Goal: Information Seeking & Learning: Check status

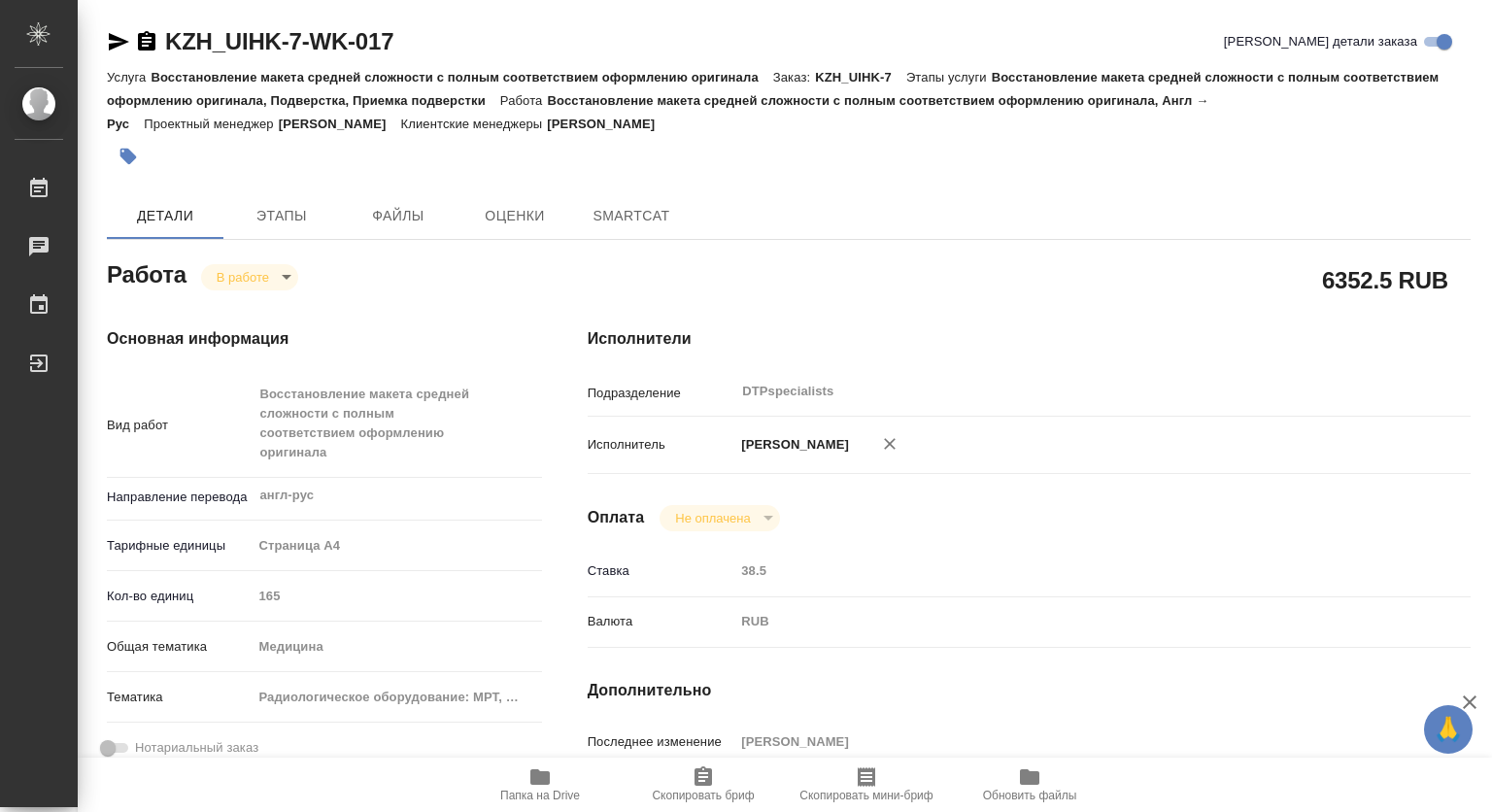
type textarea "x"
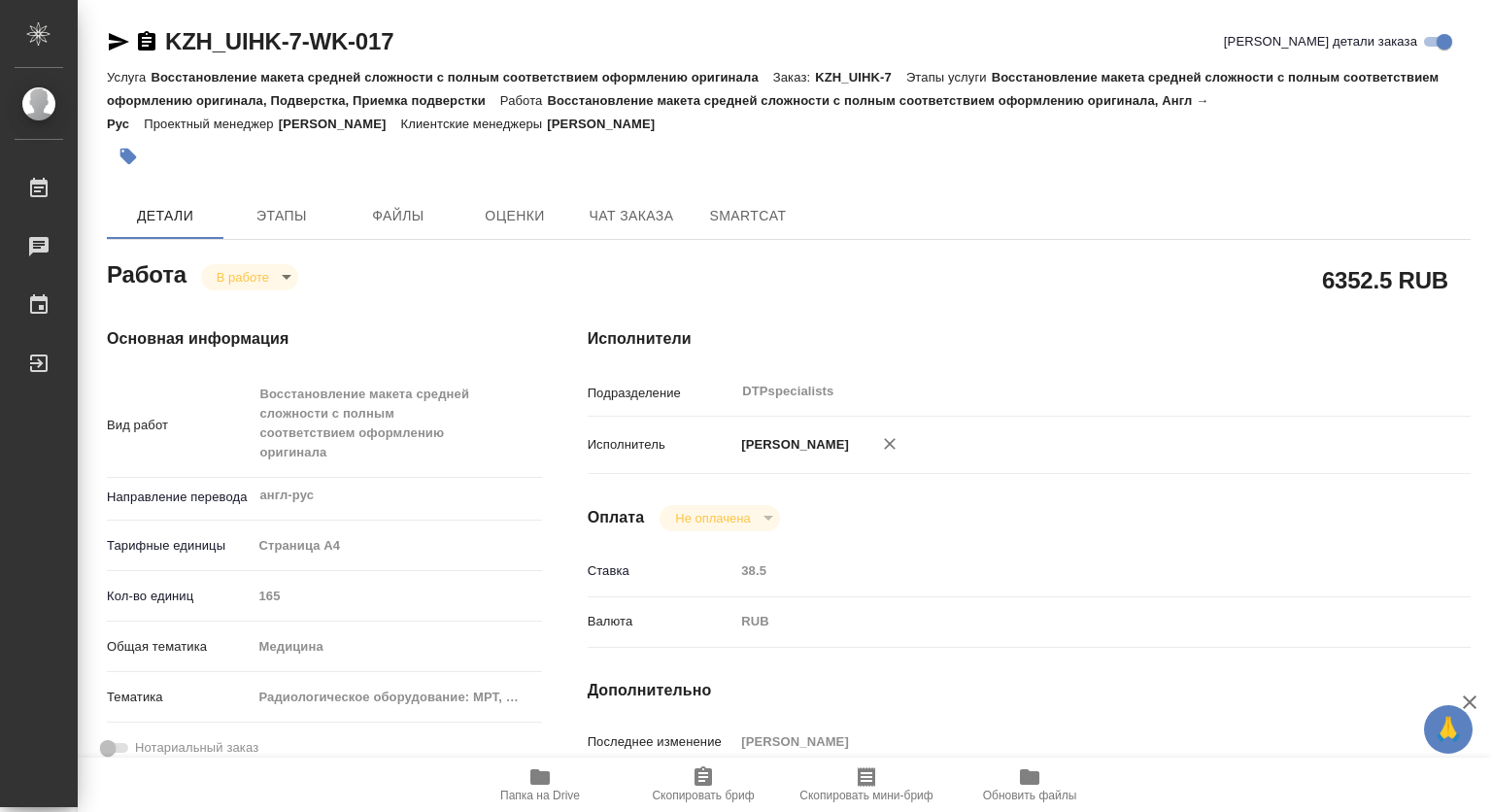
type textarea "x"
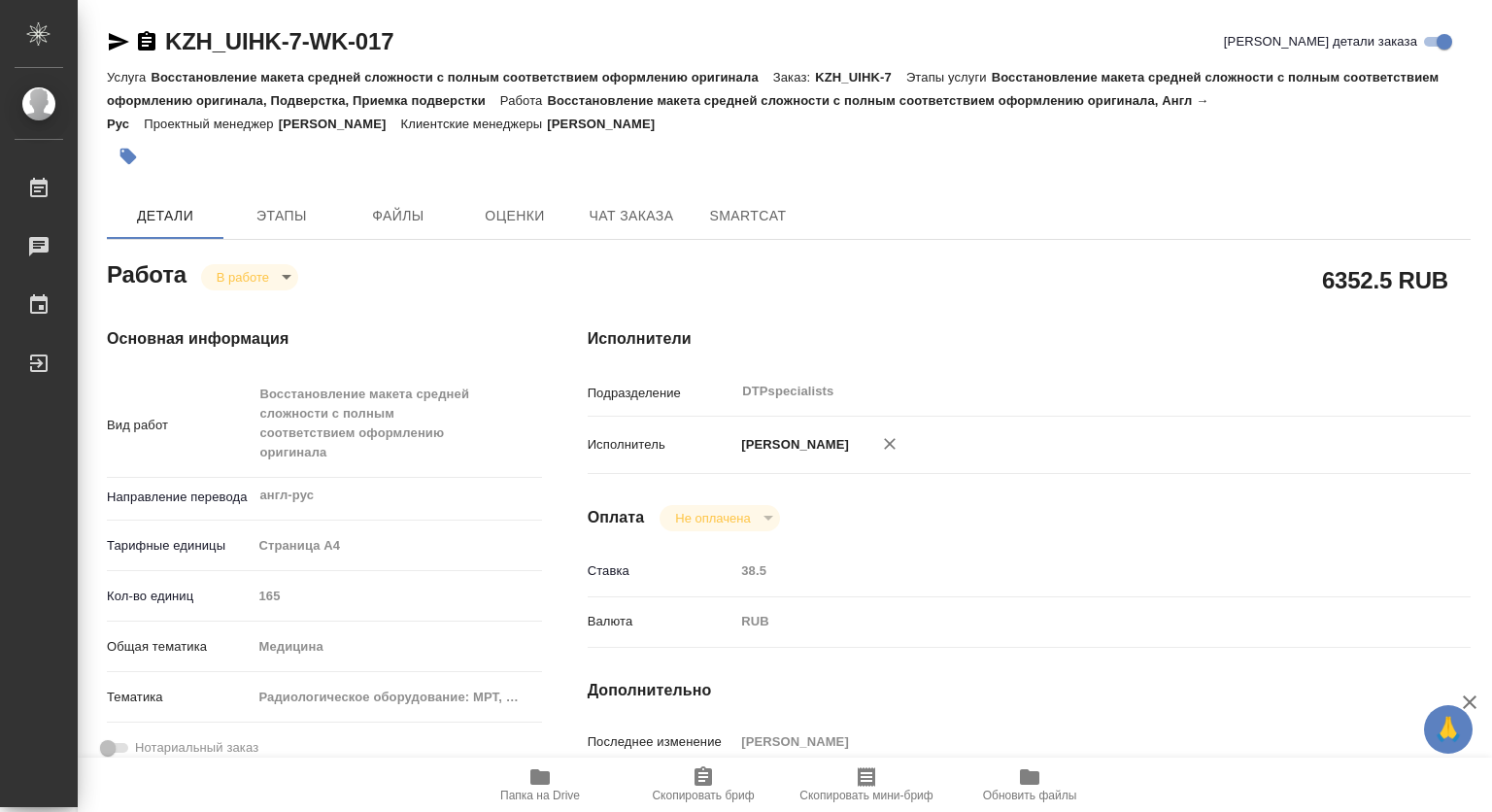
type textarea "x"
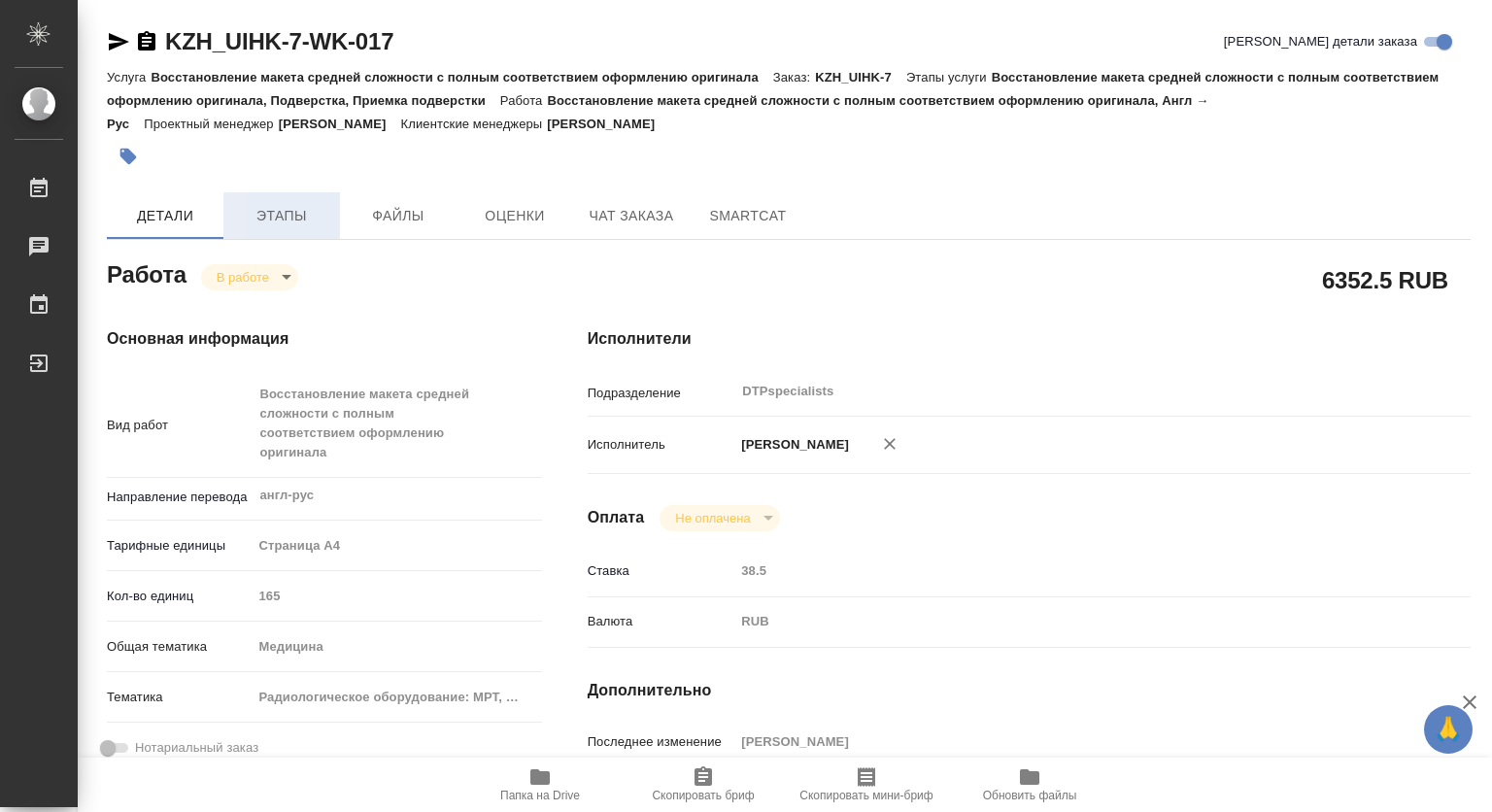
click at [275, 212] on span "Этапы" at bounding box center [282, 216] width 94 height 24
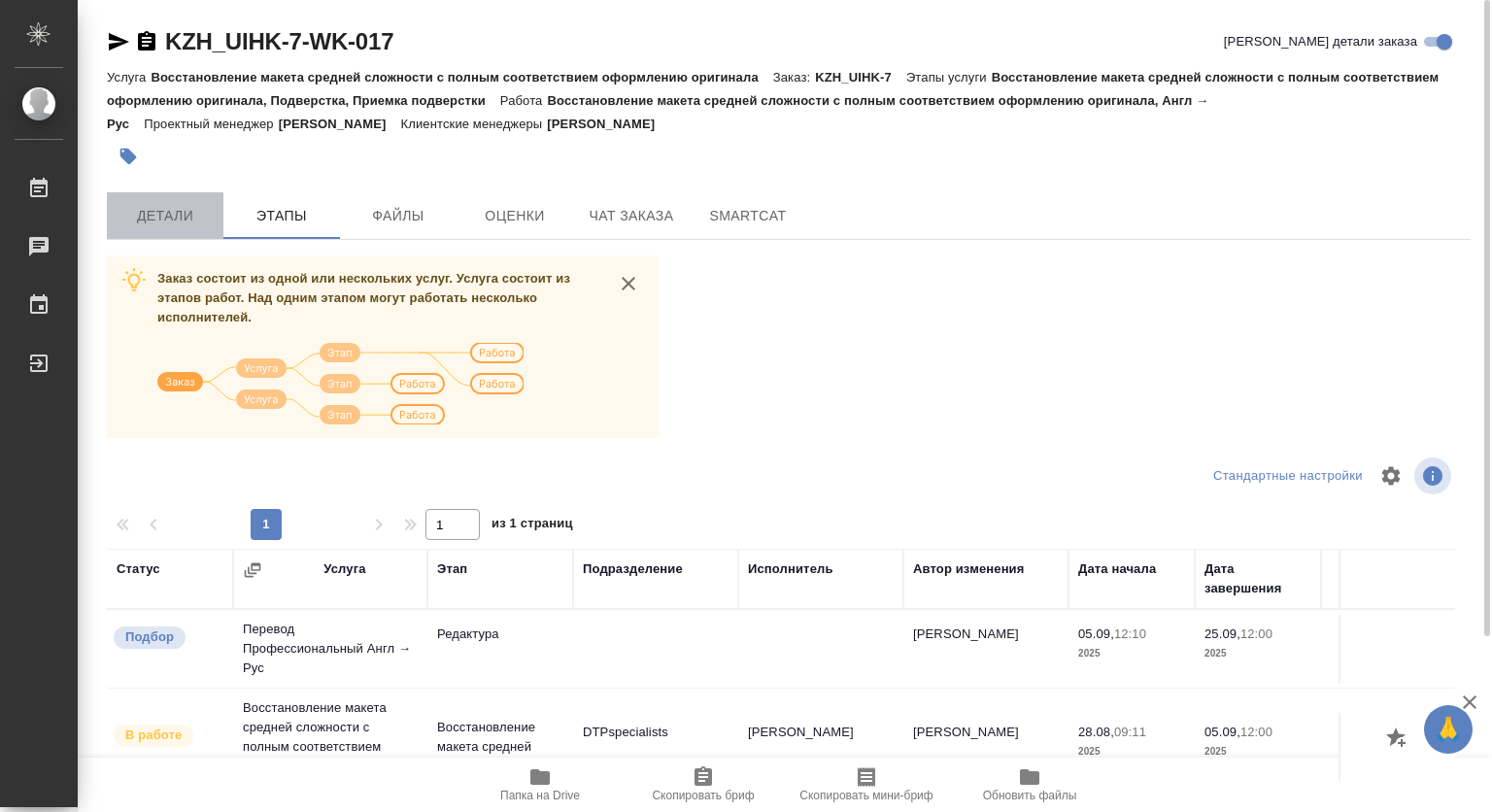
click at [188, 211] on span "Детали" at bounding box center [165, 216] width 94 height 24
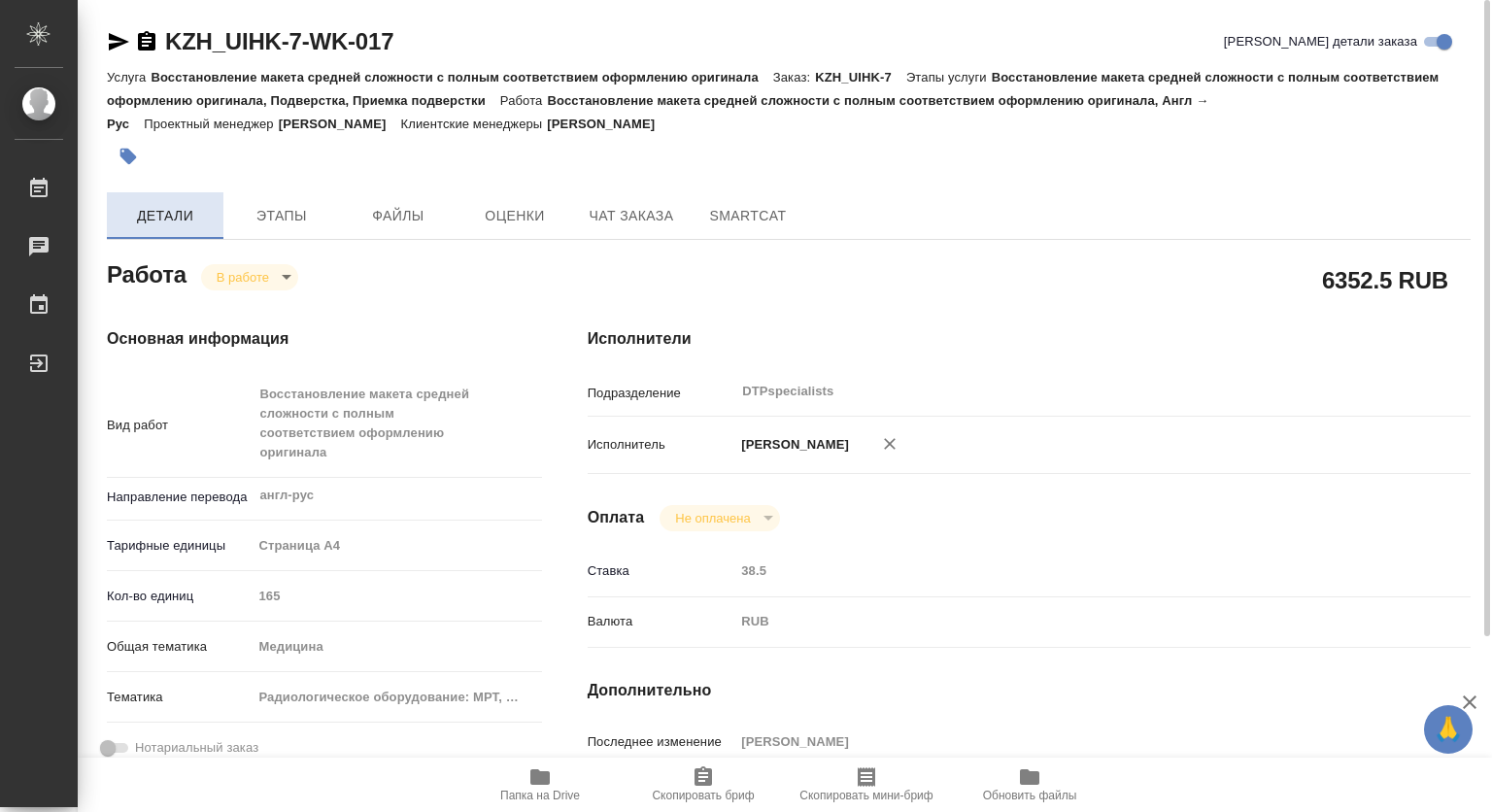
type textarea "x"
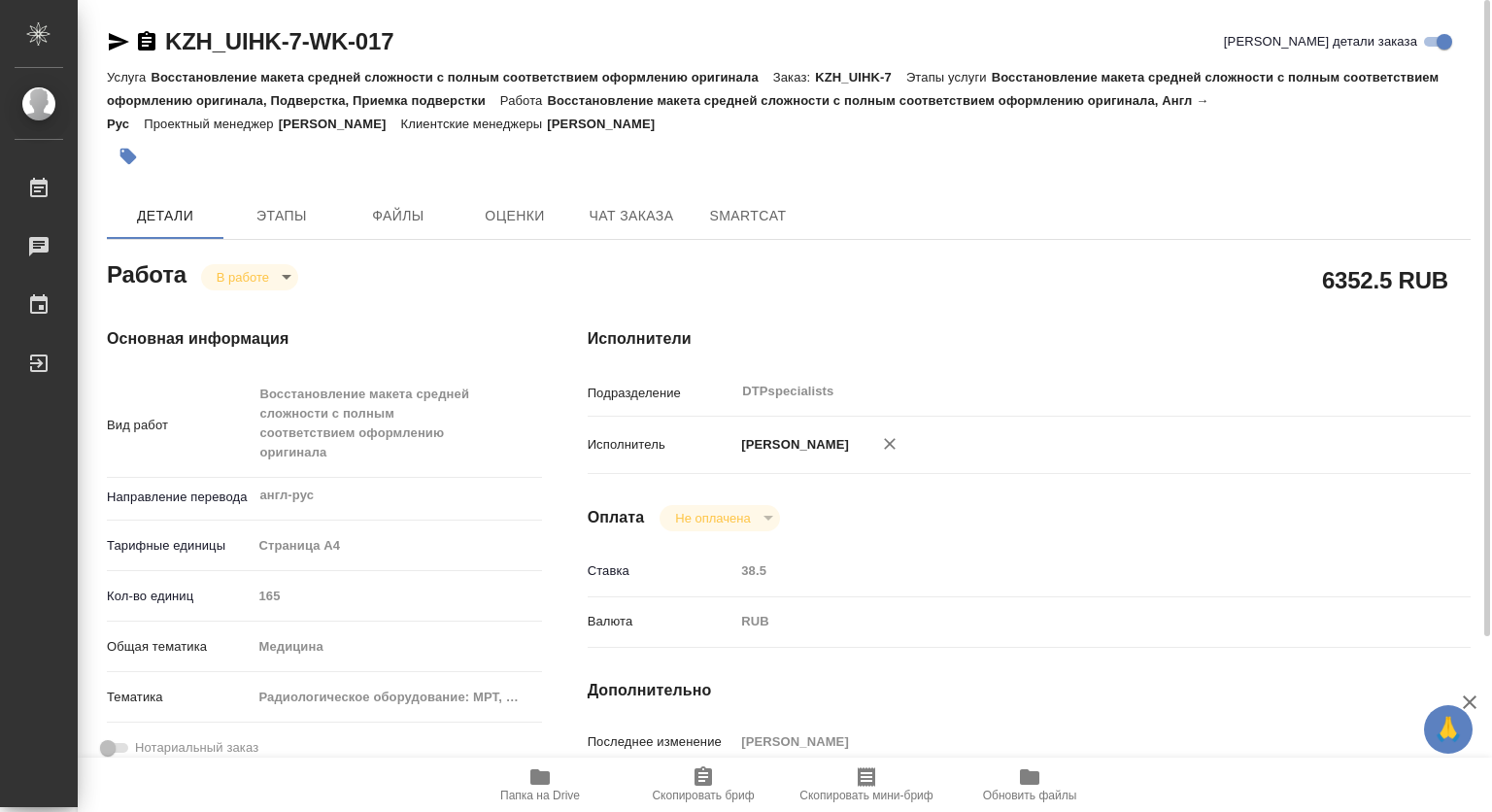
type textarea "x"
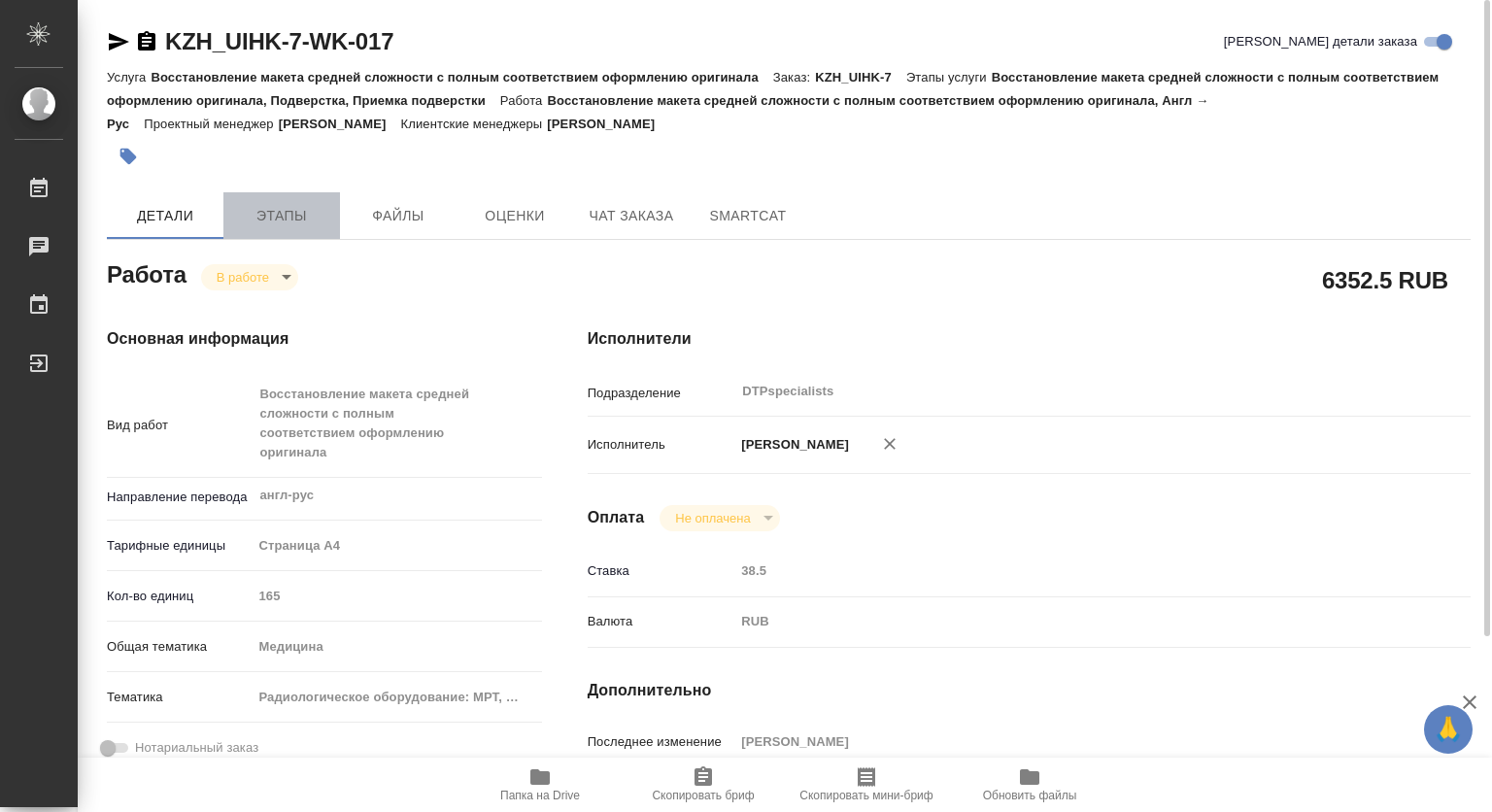
click at [260, 214] on span "Этапы" at bounding box center [282, 216] width 94 height 24
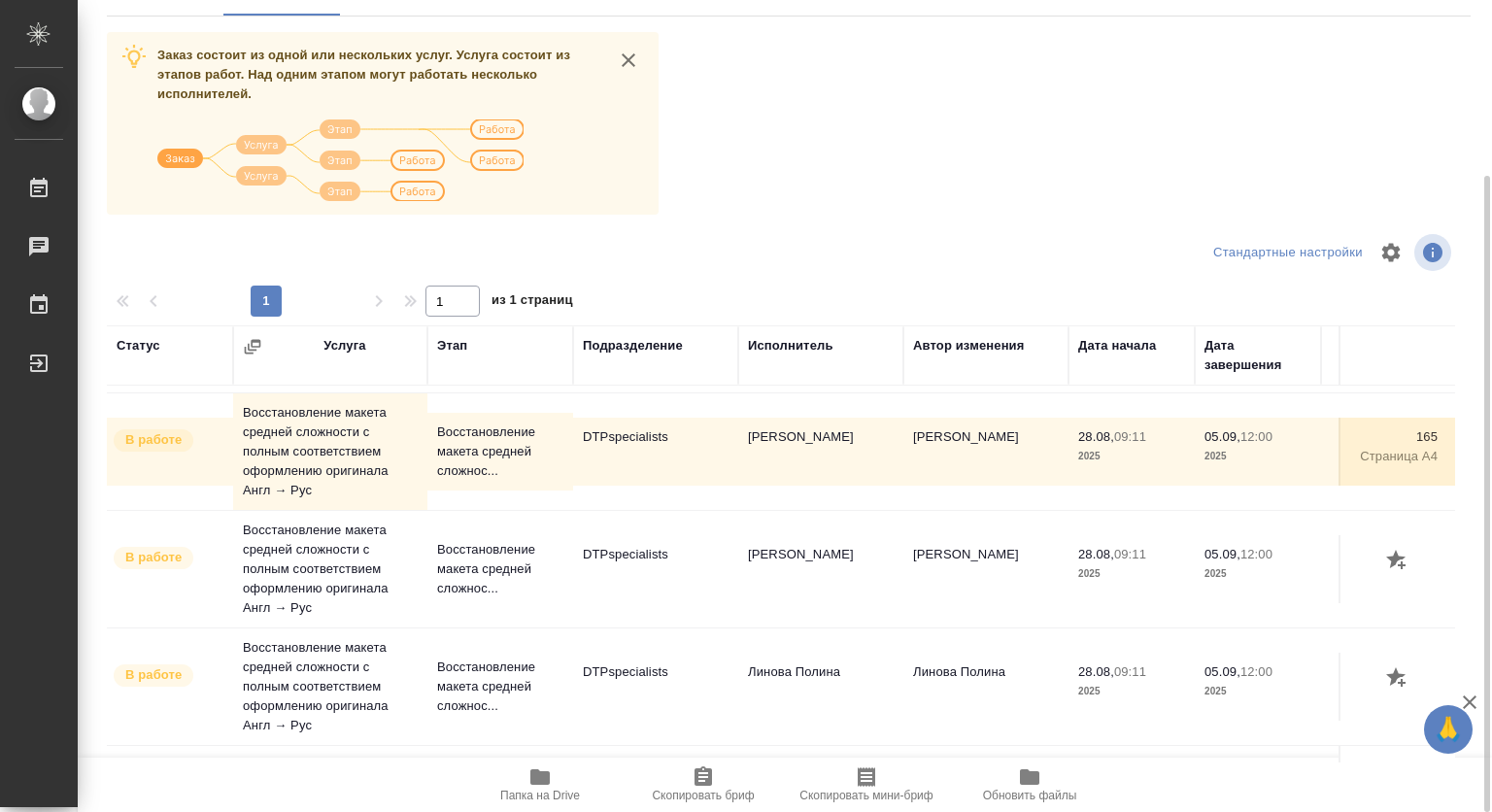
scroll to position [291, 0]
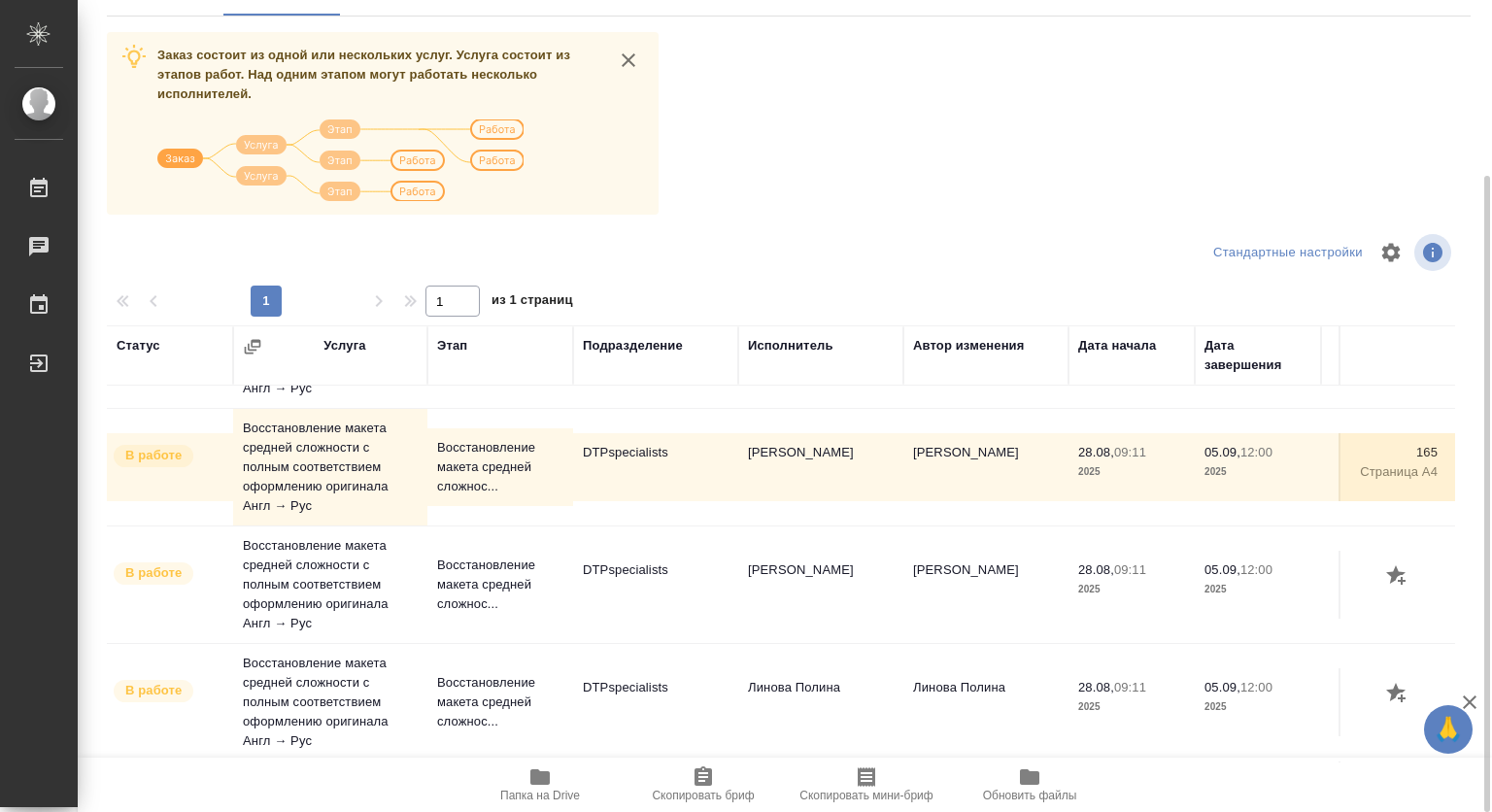
click at [789, 556] on td "Кучеренко Оксана Леонидовна" at bounding box center [821, 585] width 165 height 68
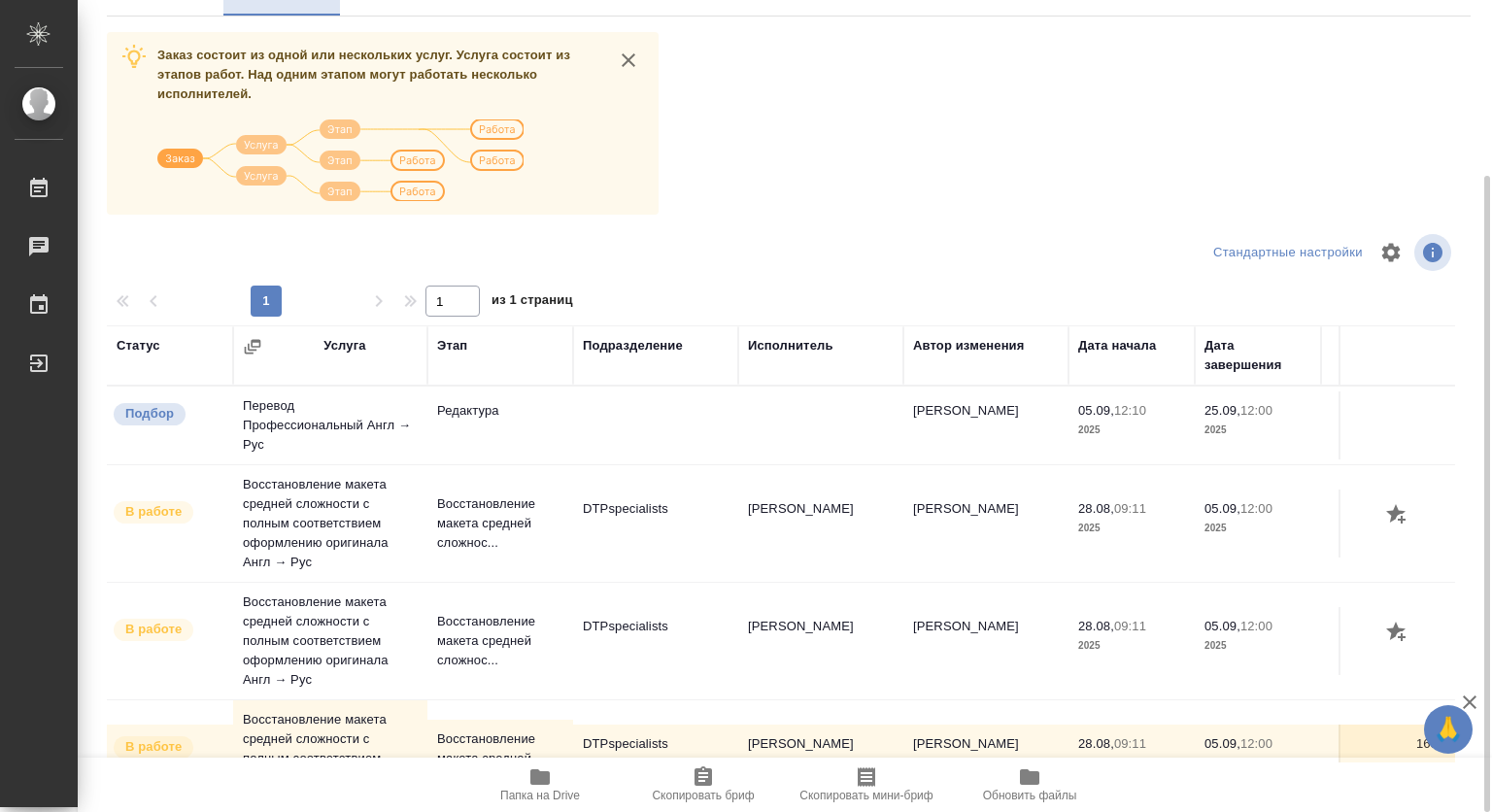
scroll to position [0, 0]
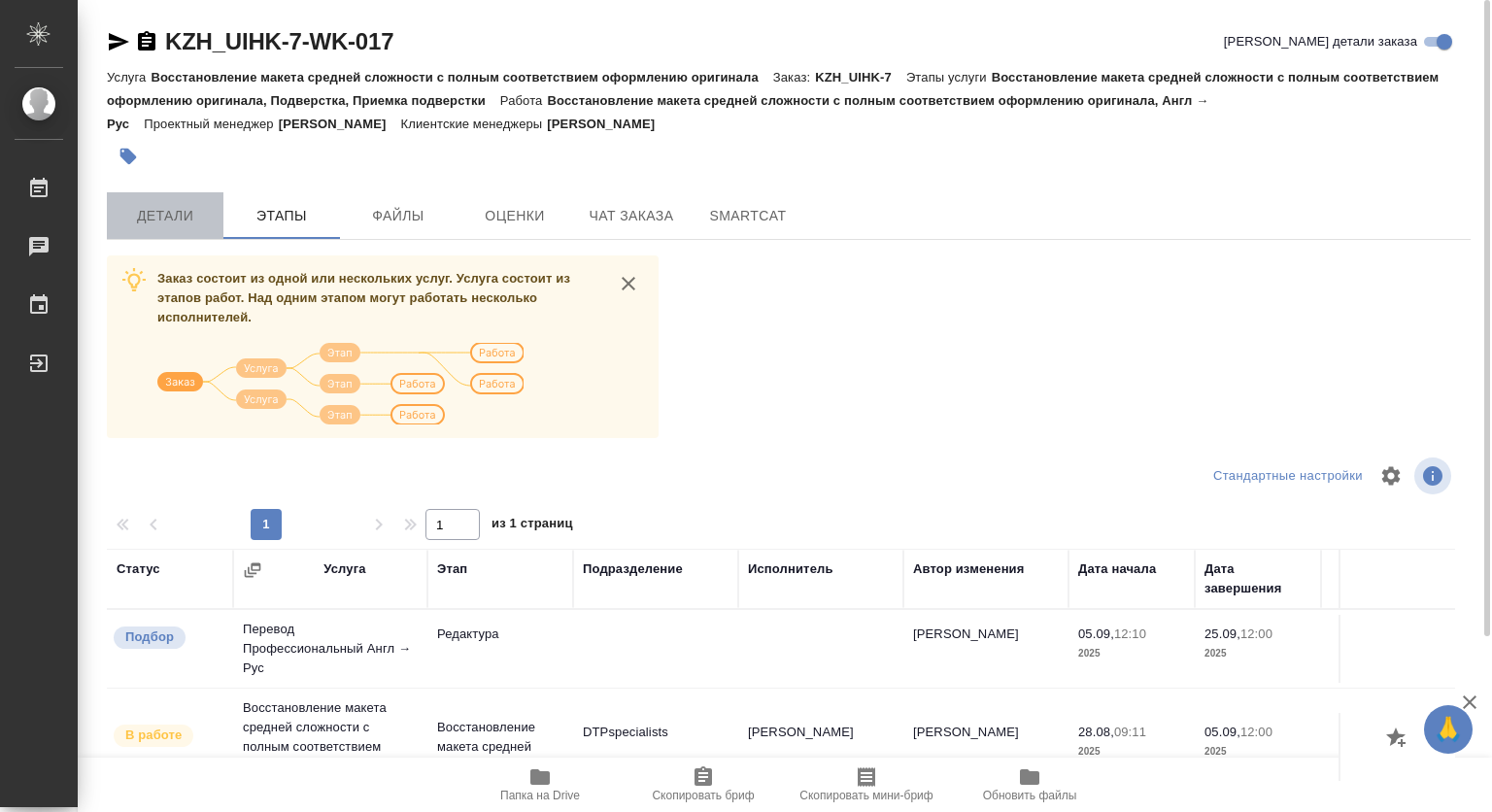
click at [160, 206] on span "Детали" at bounding box center [165, 216] width 94 height 24
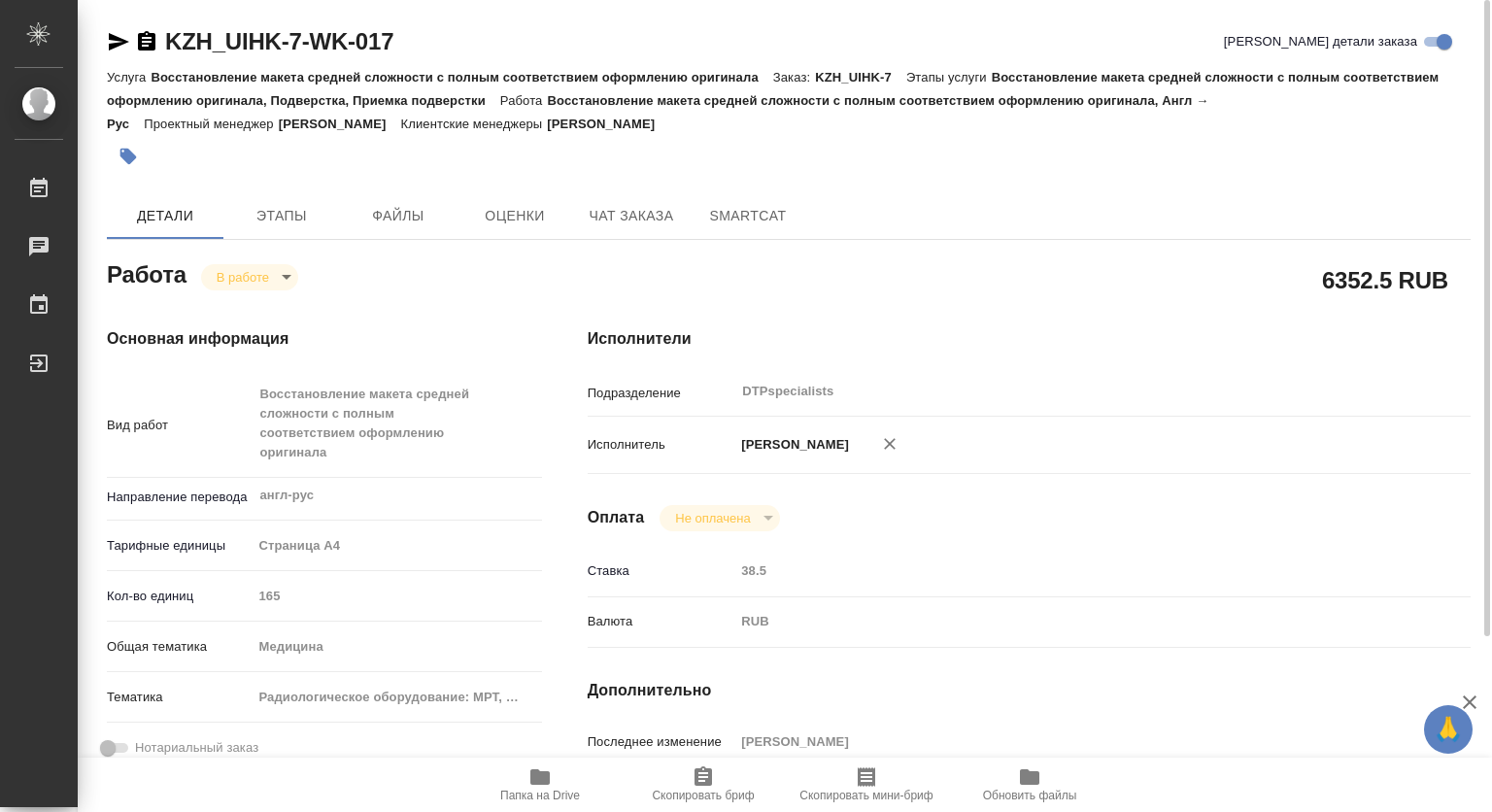
type textarea "x"
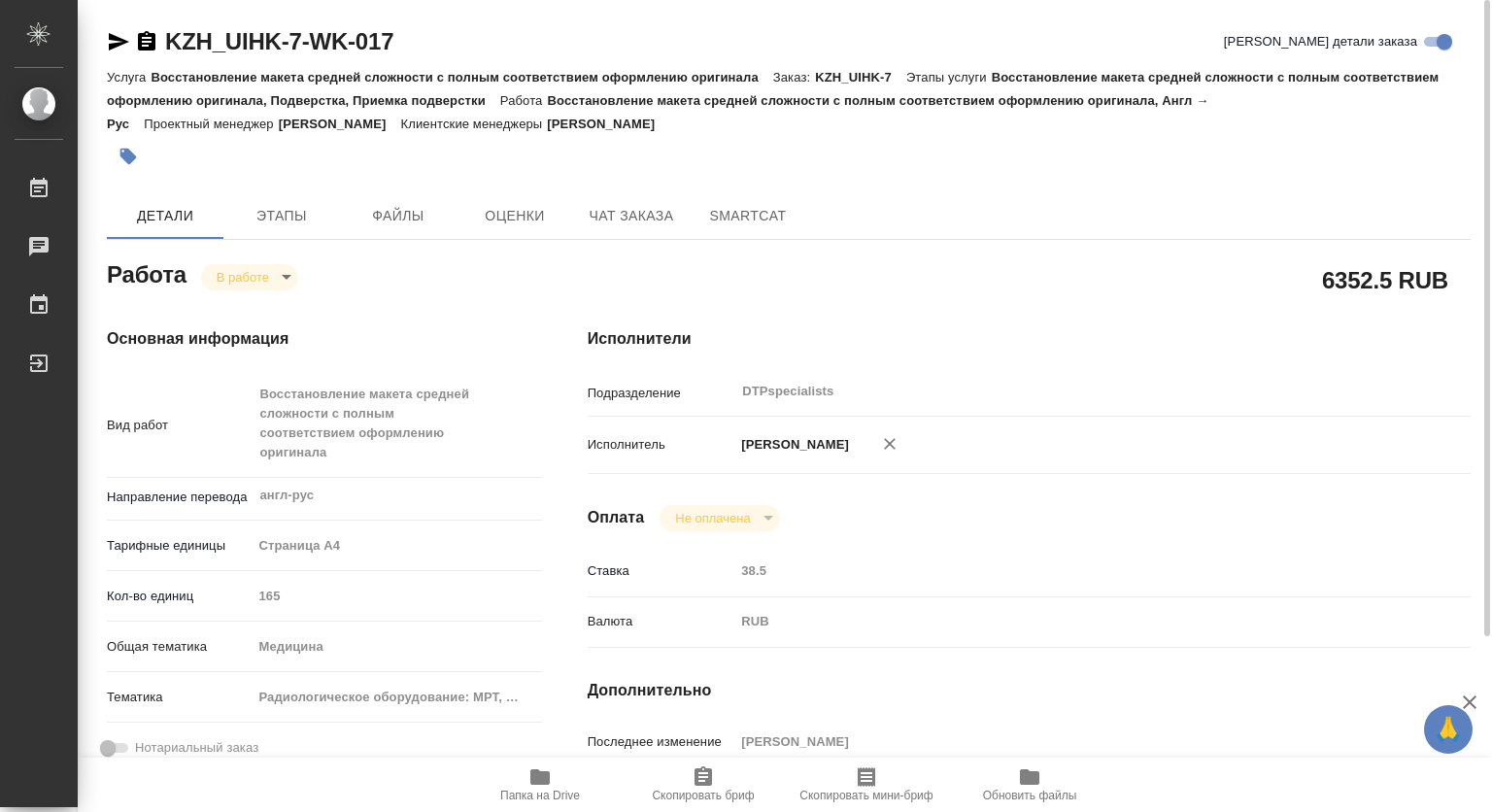
type textarea "x"
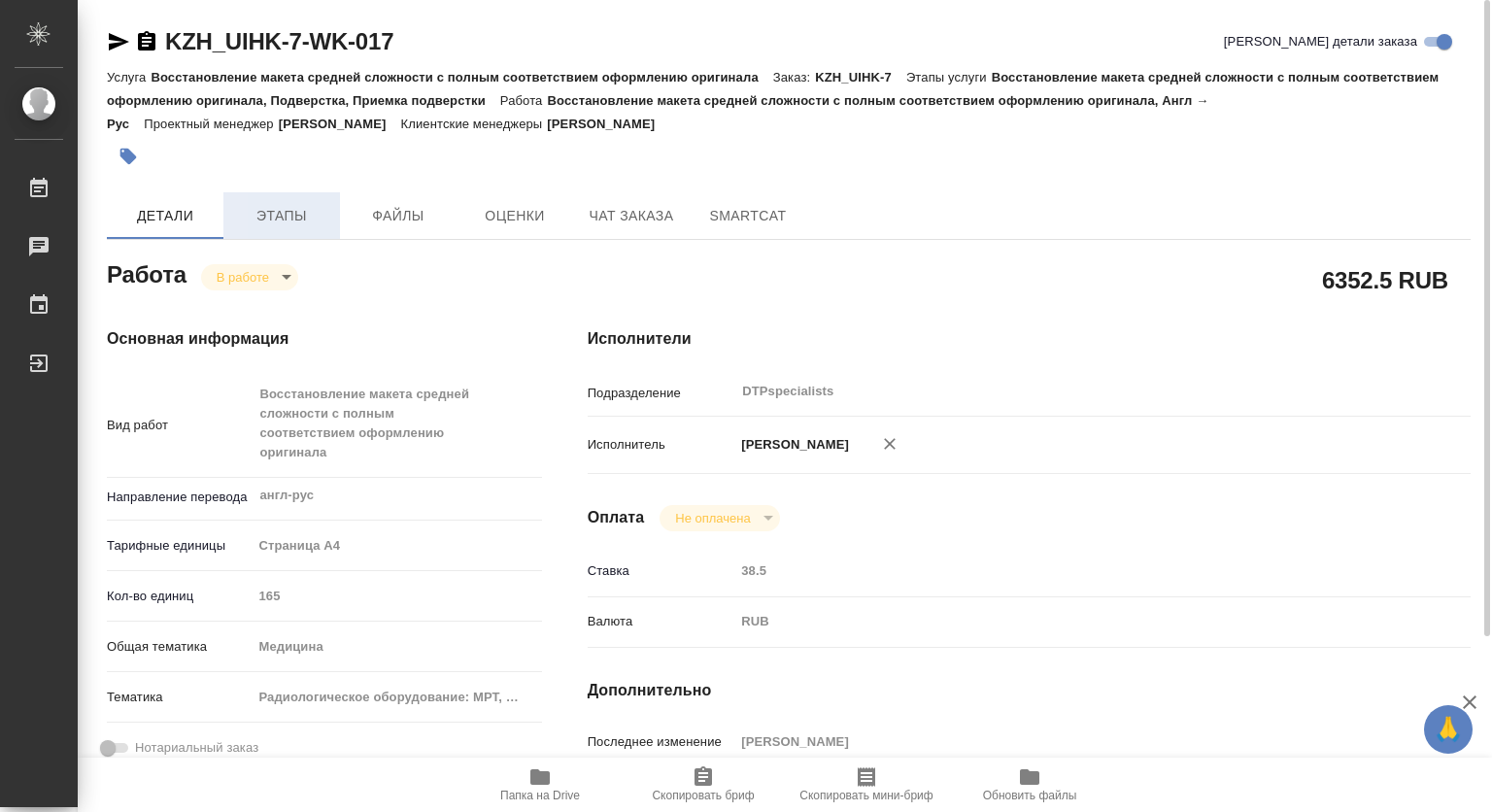
click at [293, 217] on span "Этапы" at bounding box center [282, 216] width 94 height 24
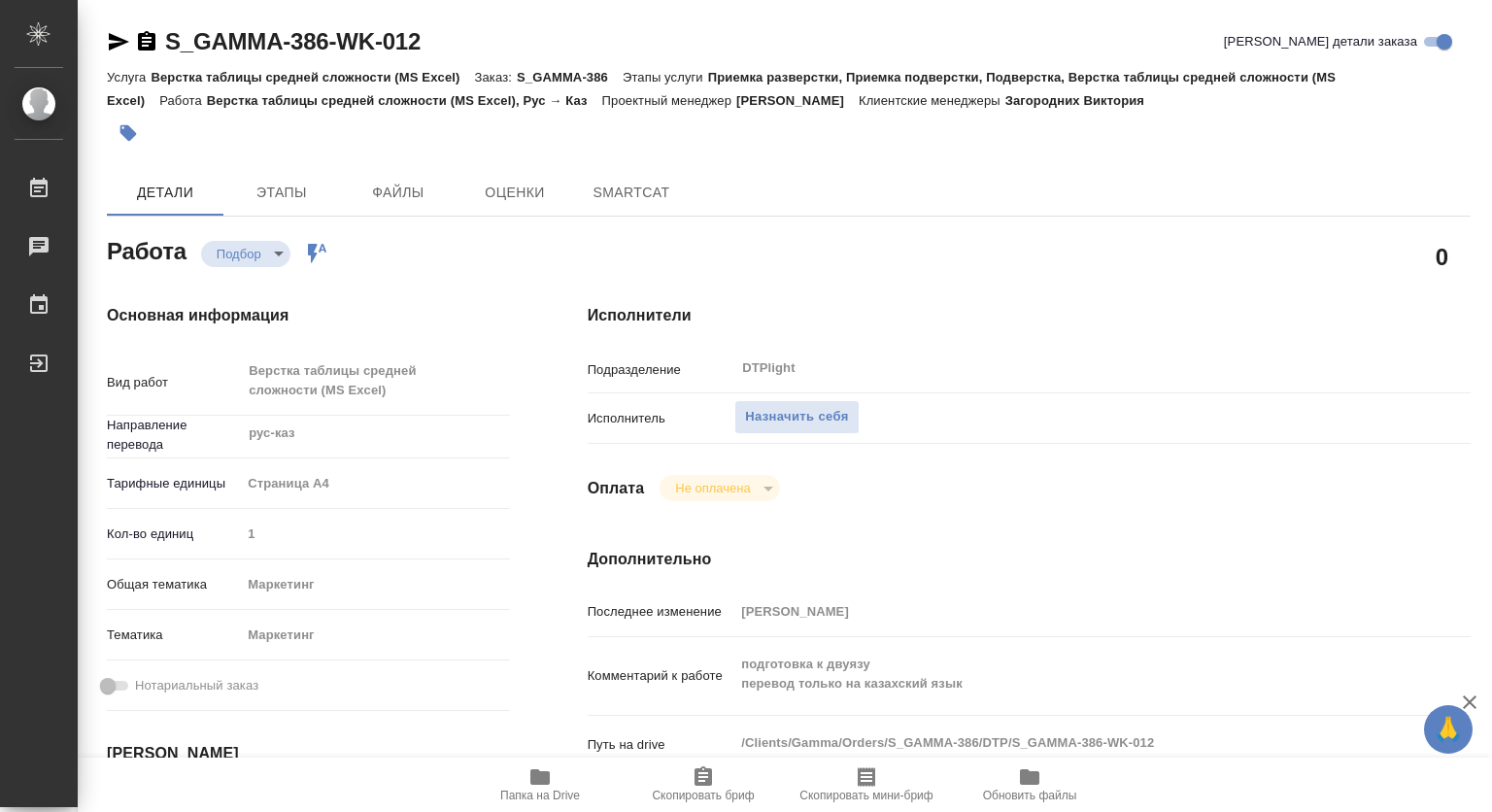
type textarea "x"
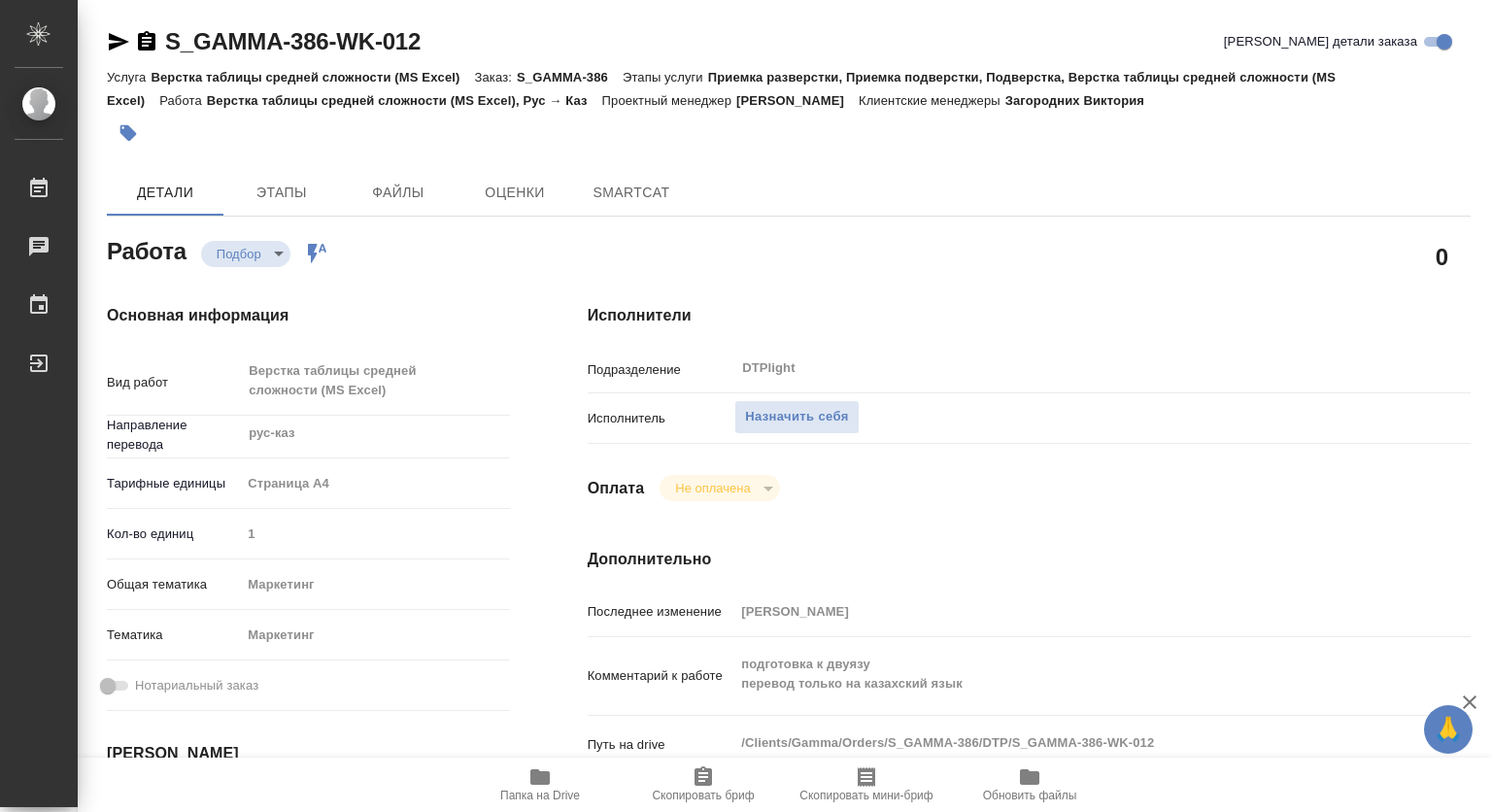
type textarea "x"
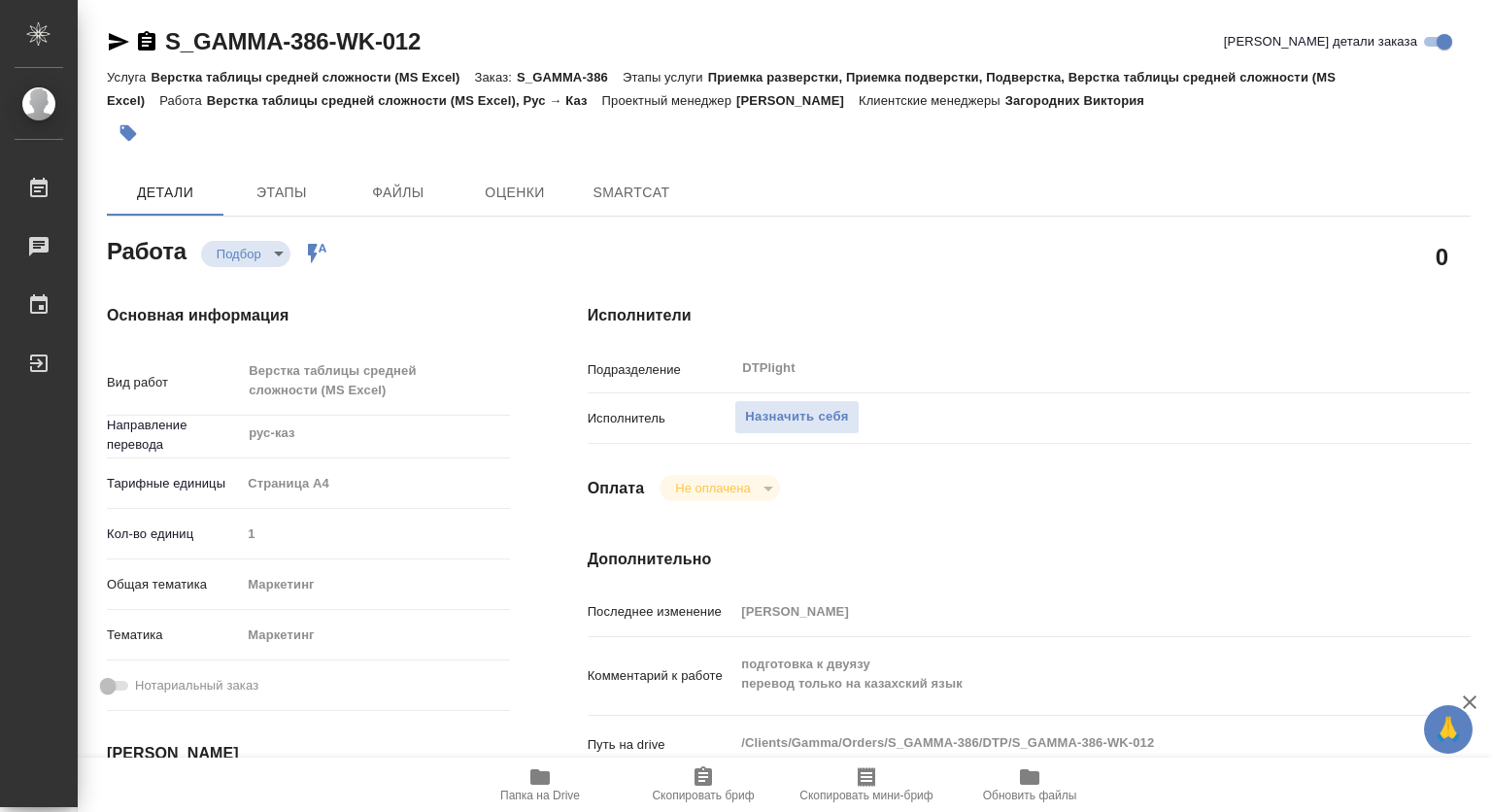
type textarea "x"
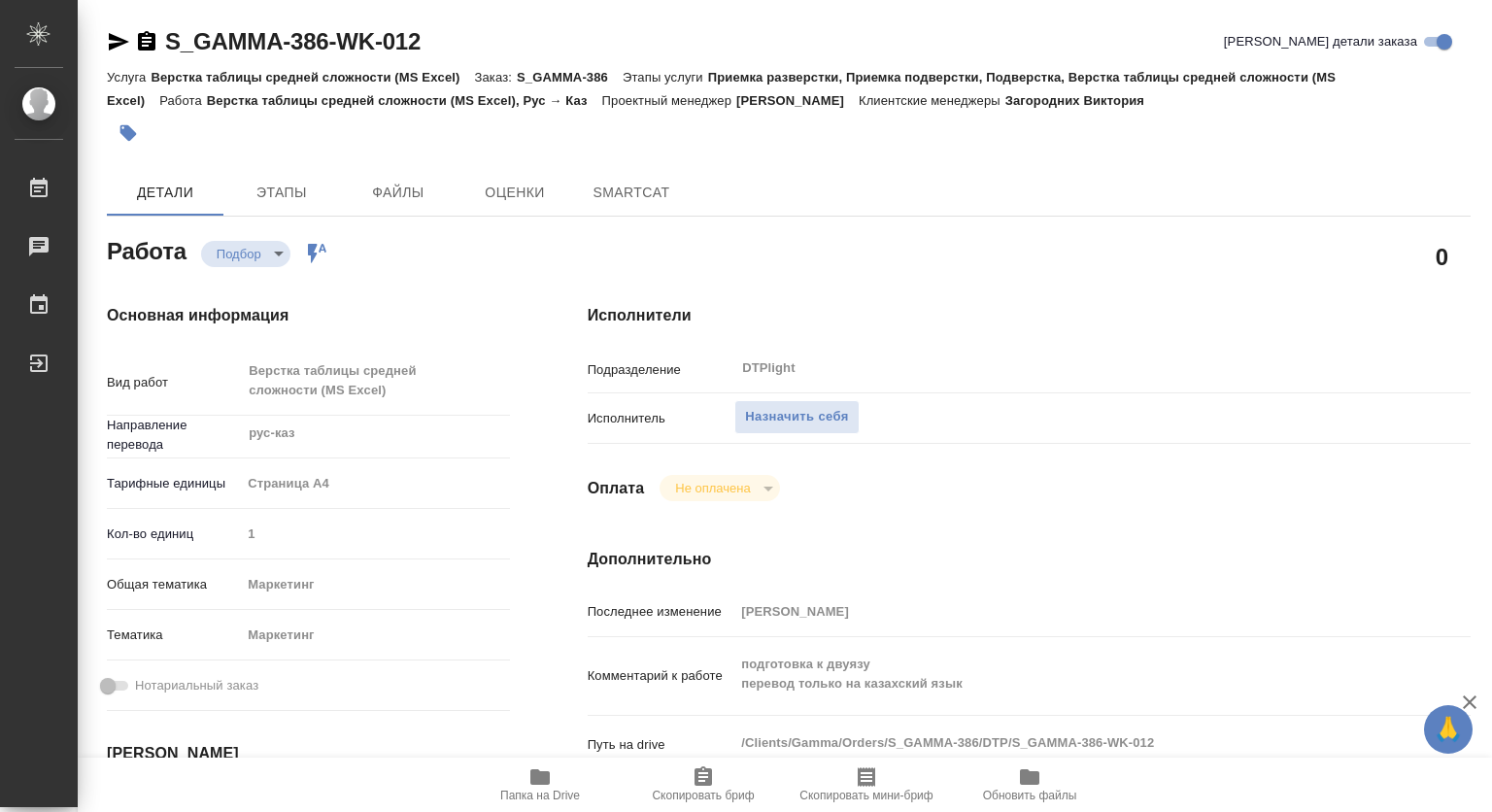
type textarea "x"
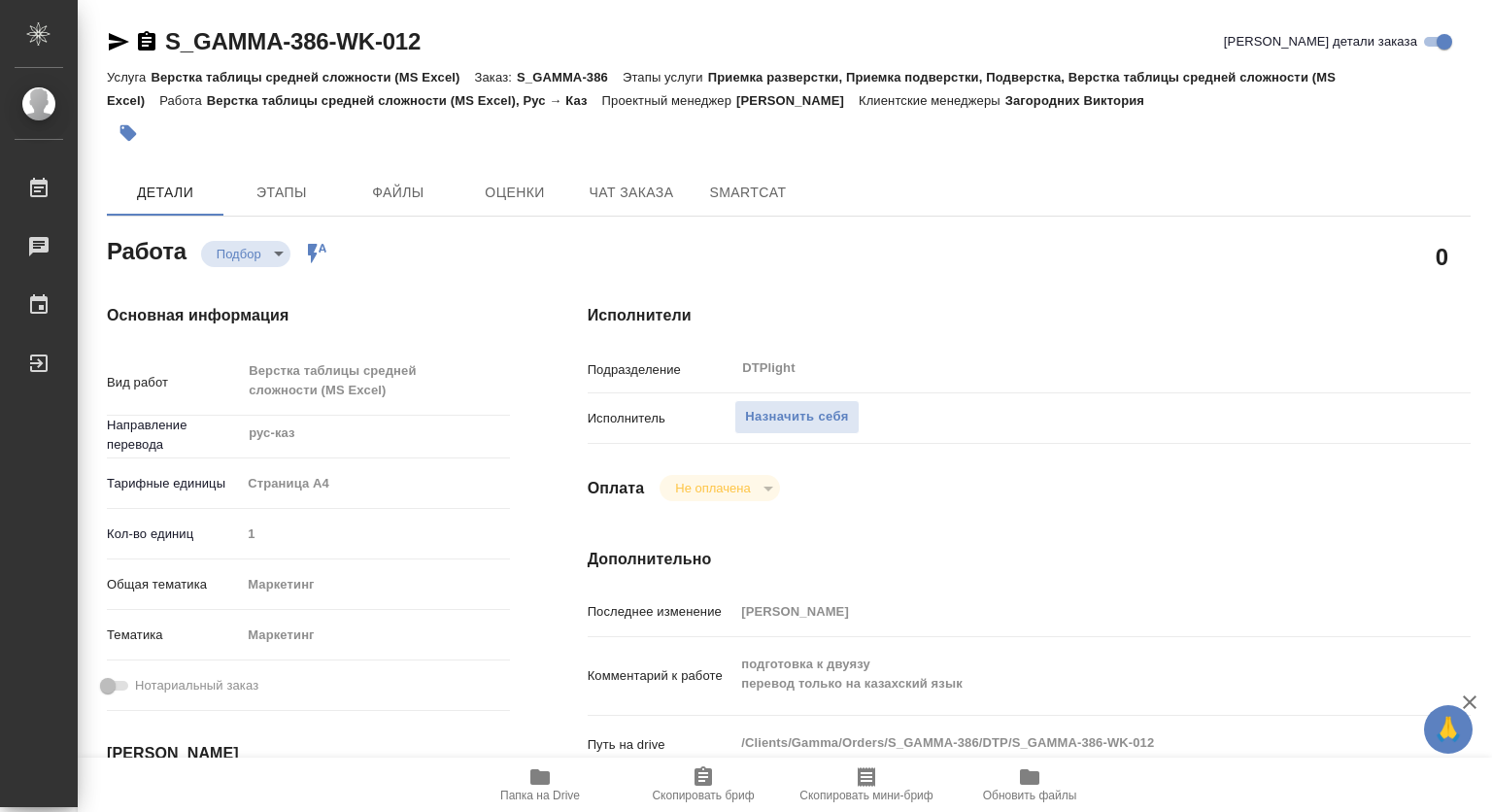
type textarea "x"
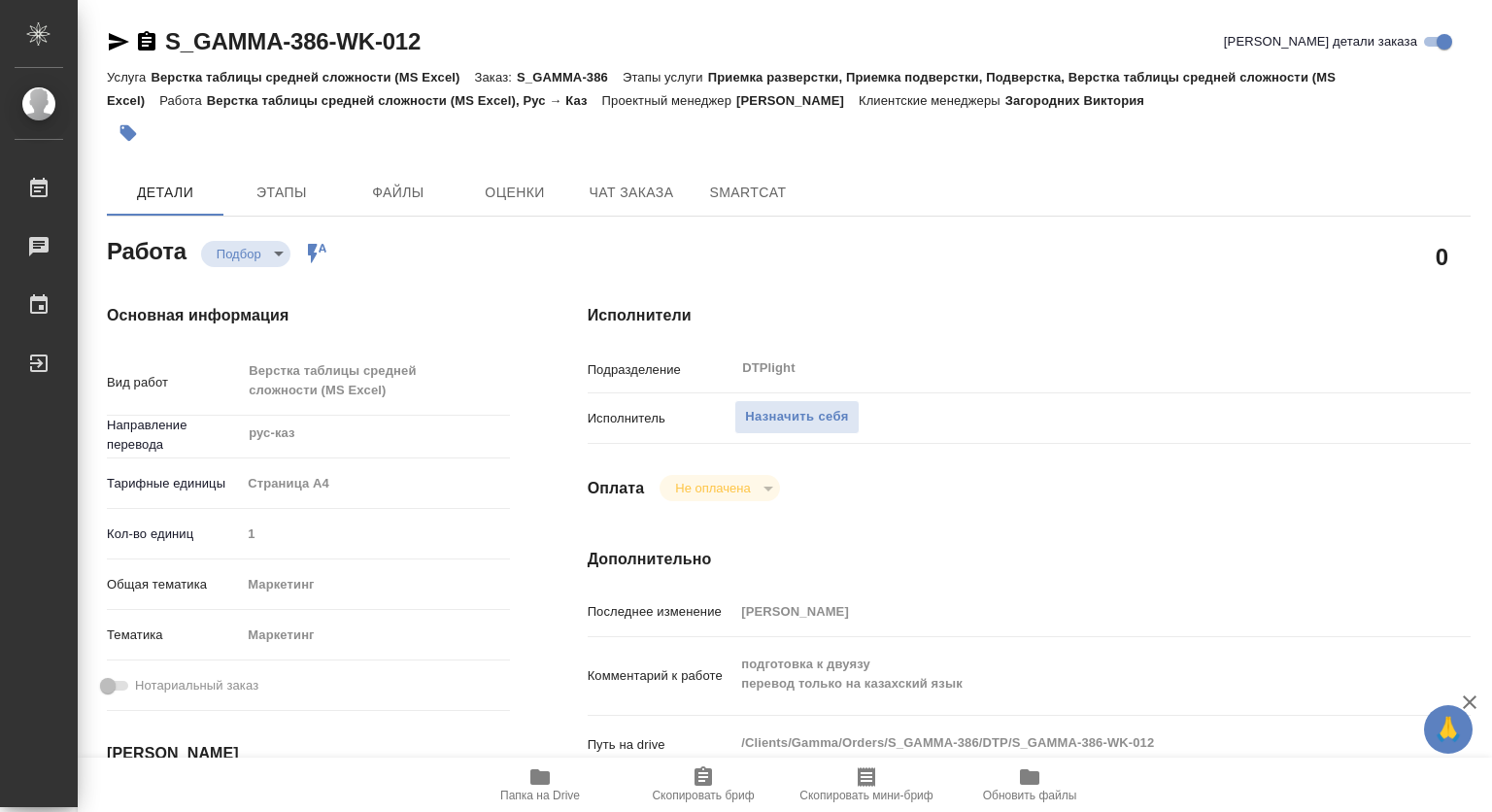
click at [532, 782] on icon "button" at bounding box center [539, 777] width 19 height 16
type textarea "x"
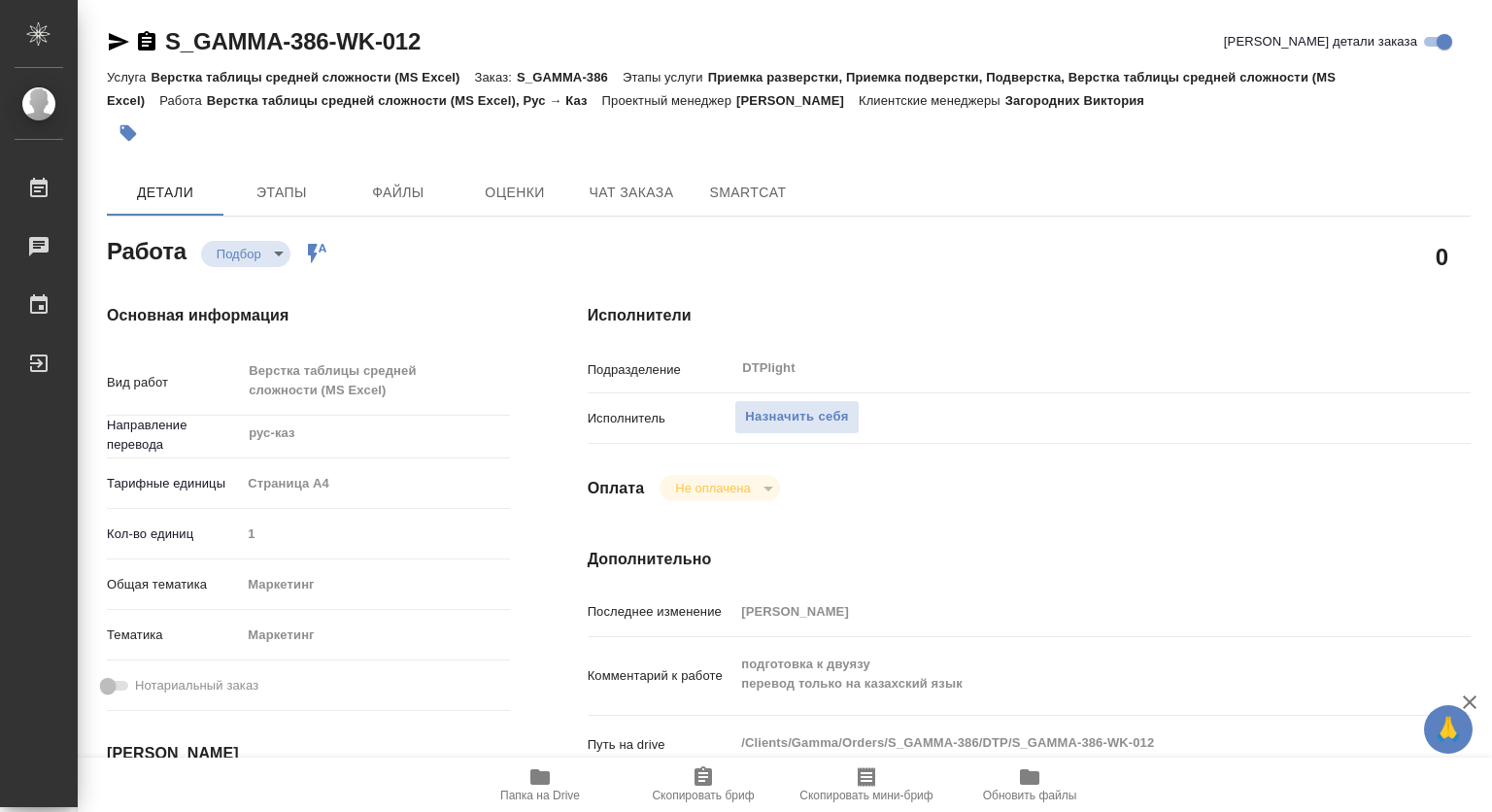
type textarea "x"
